Goal: Transaction & Acquisition: Obtain resource

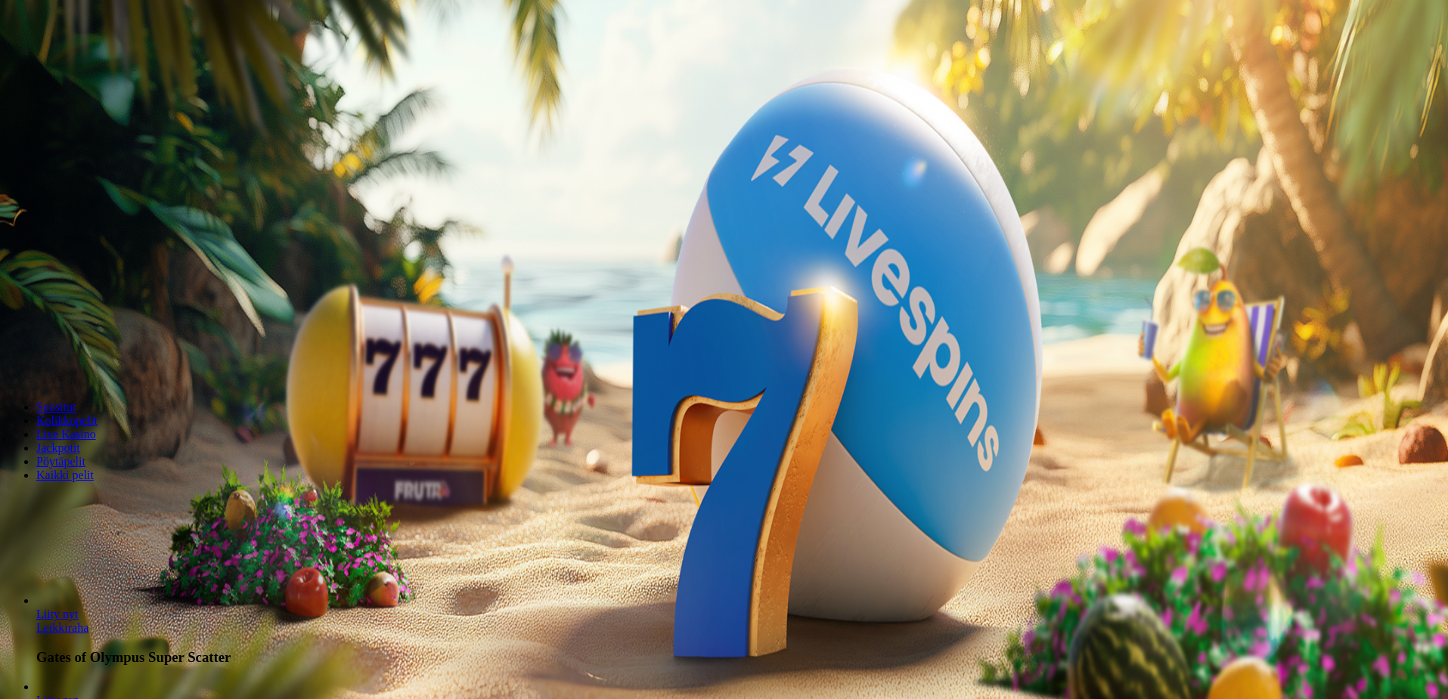
click at [80, 63] on button "Kirjaudu" at bounding box center [104, 55] width 49 height 16
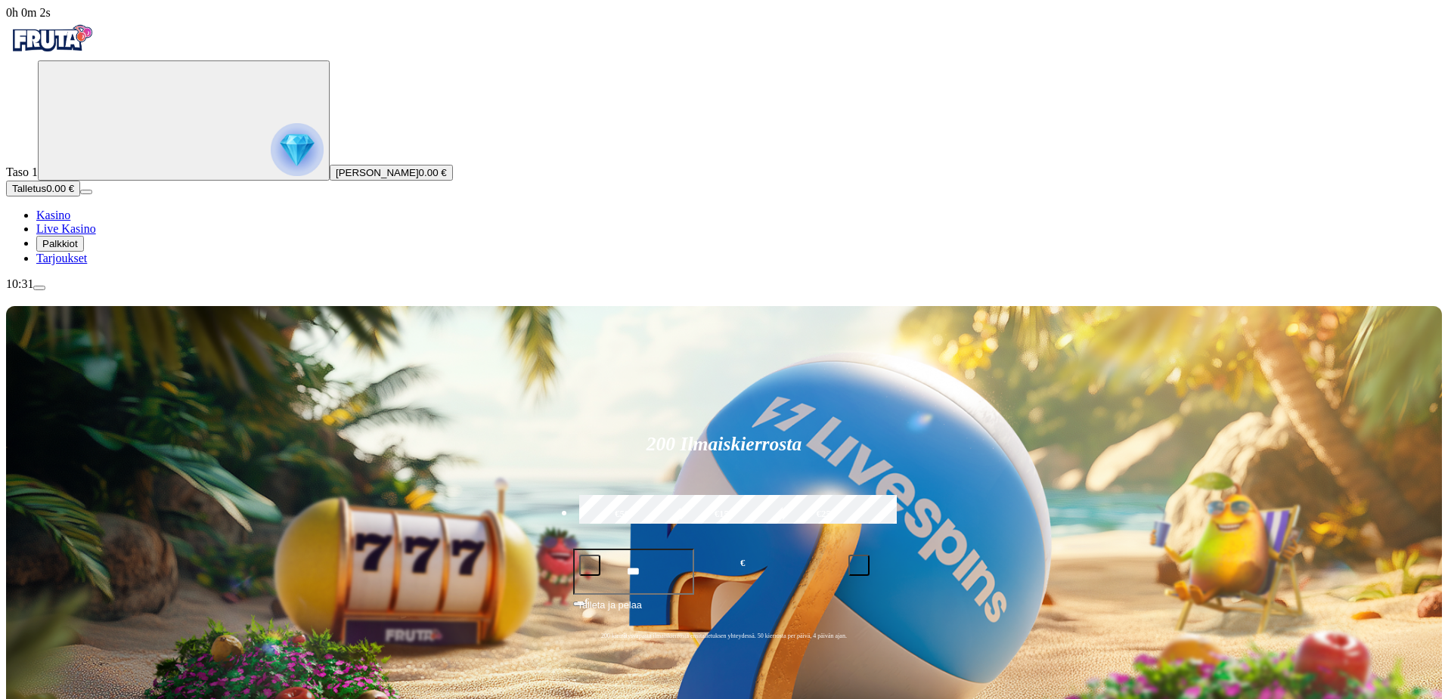
click at [78, 250] on span "Palkkiot" at bounding box center [60, 243] width 36 height 11
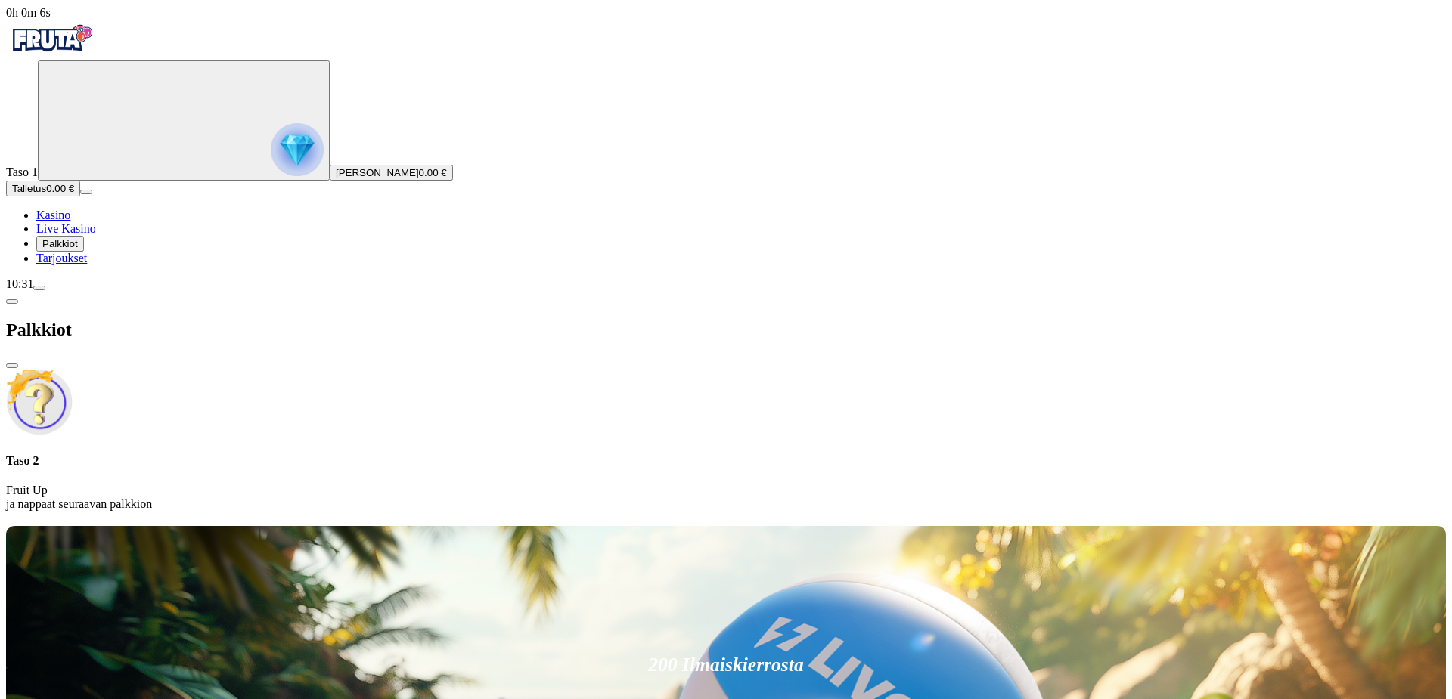
click at [12, 366] on span "close icon" at bounding box center [12, 366] width 0 height 0
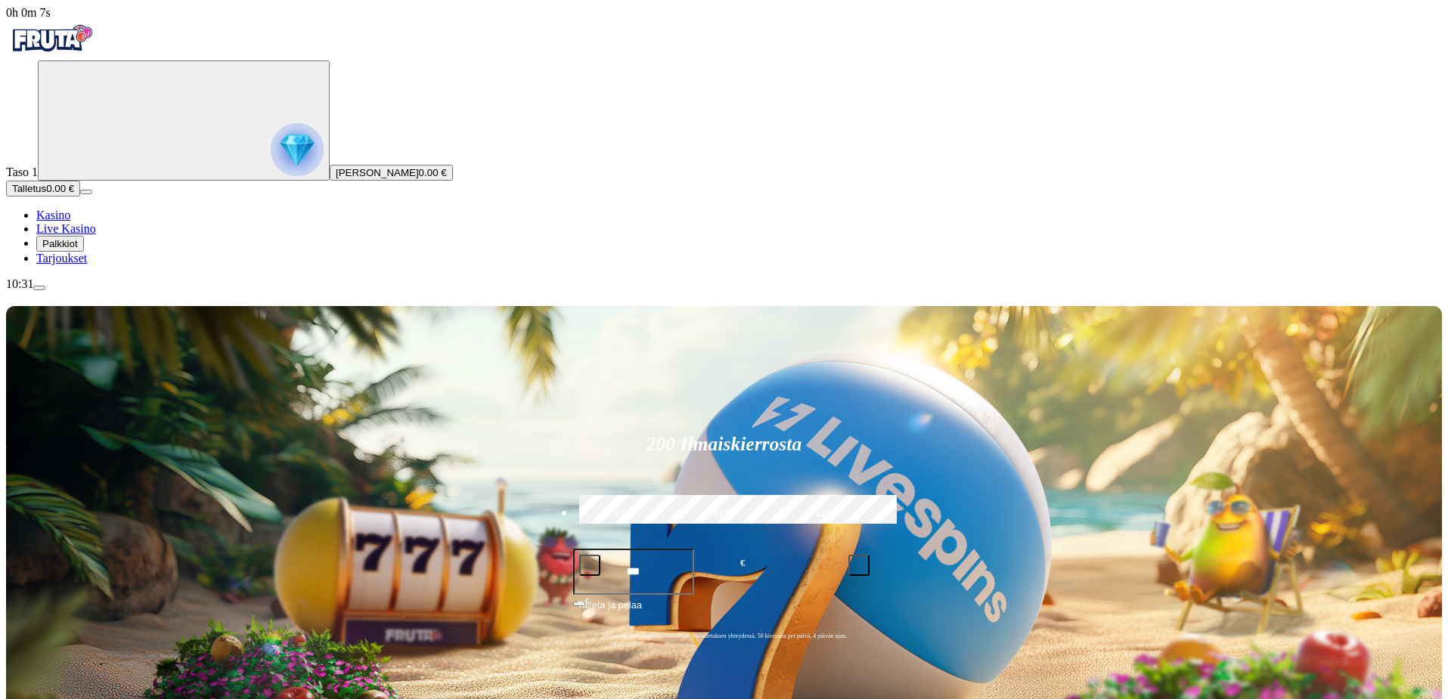
click at [328, 306] on div "200 Ilmaiskierrosta €50 €150 €250 *** € € Talleta ja pelaa 200 kierrätysvapaata…" at bounding box center [724, 541] width 1436 height 470
